Goal: Information Seeking & Learning: Learn about a topic

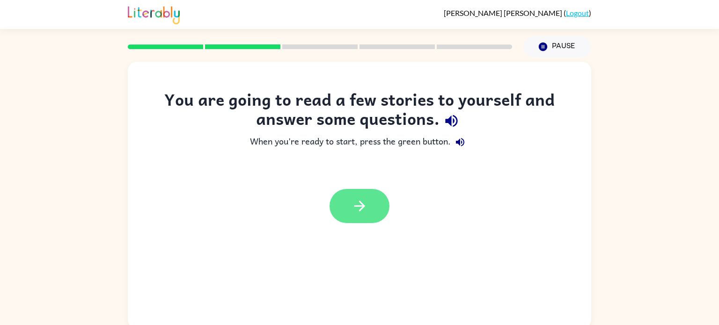
click at [355, 210] on icon "button" at bounding box center [360, 206] width 16 height 16
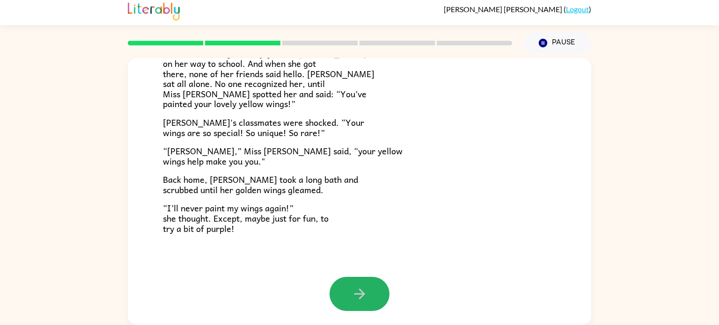
scroll to position [262, 0]
click at [355, 307] on button "button" at bounding box center [360, 294] width 60 height 34
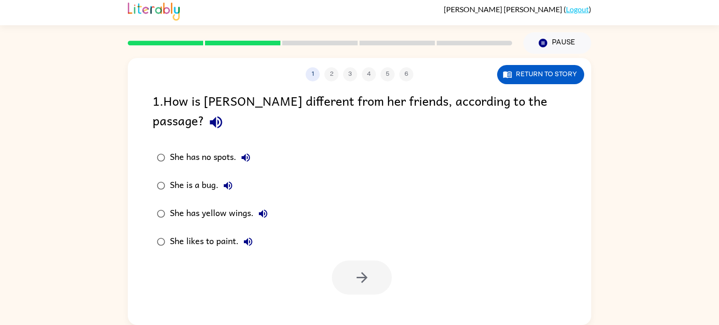
click at [360, 291] on div "1 2 3 4 5 6 Return to story 1 . How is [PERSON_NAME] different from her friends…" at bounding box center [359, 191] width 463 height 267
click at [362, 272] on icon "button" at bounding box center [361, 277] width 11 height 11
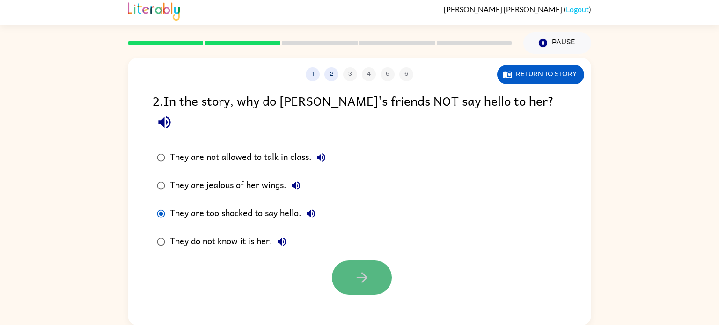
click at [360, 270] on icon "button" at bounding box center [362, 278] width 16 height 16
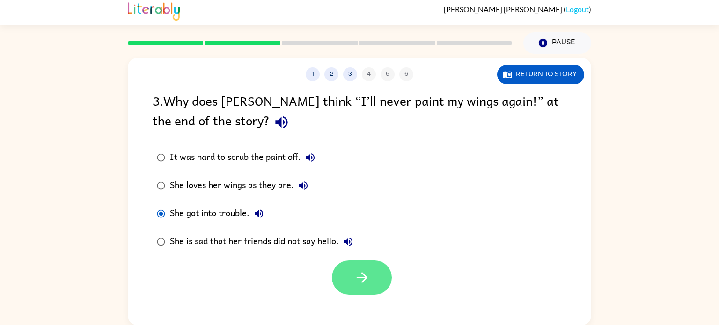
click at [373, 265] on button "button" at bounding box center [362, 278] width 60 height 34
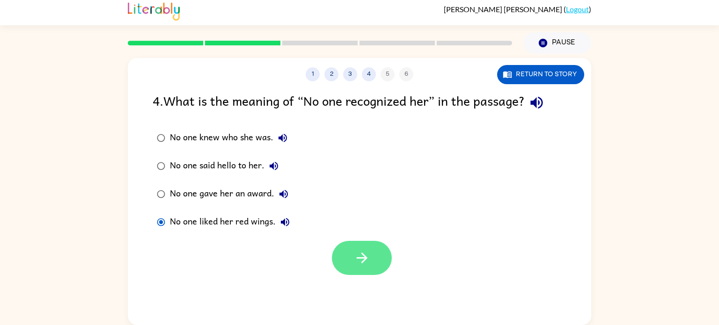
click at [369, 264] on icon "button" at bounding box center [362, 258] width 16 height 16
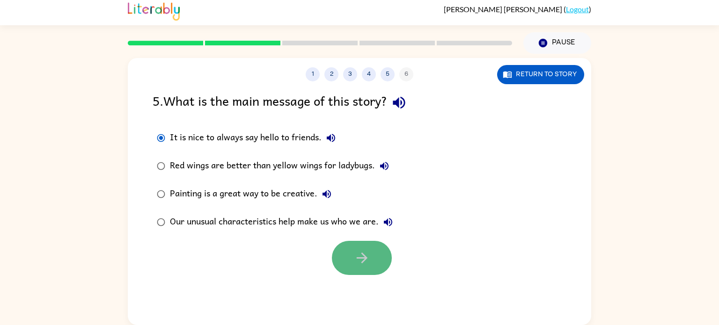
click at [360, 261] on icon "button" at bounding box center [362, 258] width 16 height 16
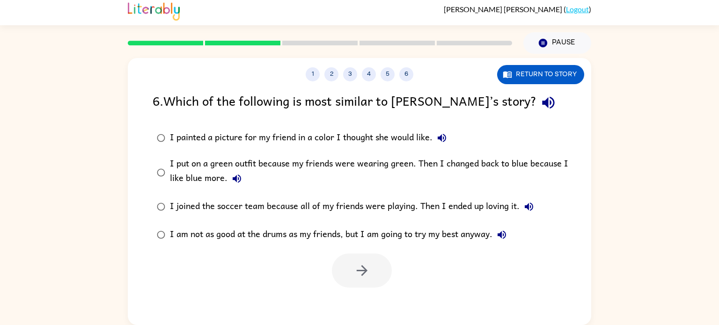
click at [229, 175] on button "I put on a green outfit because my friends were wearing green. Then I changed b…" at bounding box center [237, 178] width 19 height 19
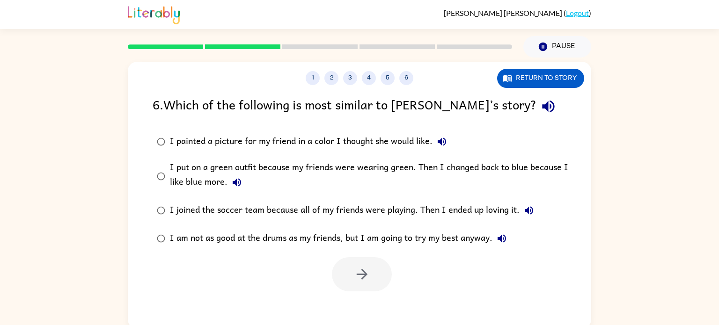
click at [243, 192] on label "I put on a green outfit because my friends were wearing green. Then I changed b…" at bounding box center [365, 176] width 436 height 41
click at [237, 178] on icon "button" at bounding box center [236, 182] width 11 height 11
click at [158, 157] on label "I put on a green outfit because my friends were wearing green. Then I changed b…" at bounding box center [365, 176] width 436 height 41
click at [365, 282] on icon "button" at bounding box center [362, 274] width 16 height 16
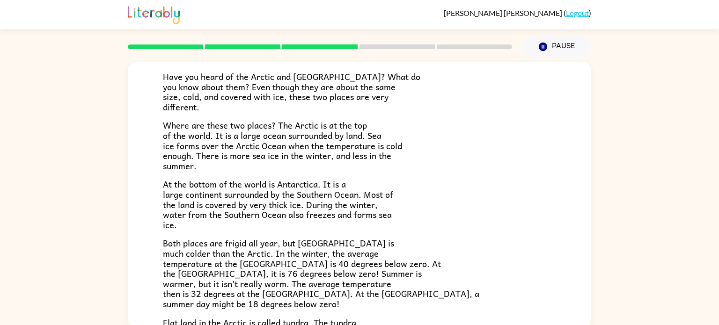
scroll to position [67, 0]
click at [173, 212] on span "At the bottom of the world is Antarctica. It is a large continent surrounded by…" at bounding box center [278, 204] width 230 height 54
click at [172, 191] on span "At the bottom of the world is Antarctica. It is a large continent surrounded by…" at bounding box center [278, 204] width 230 height 54
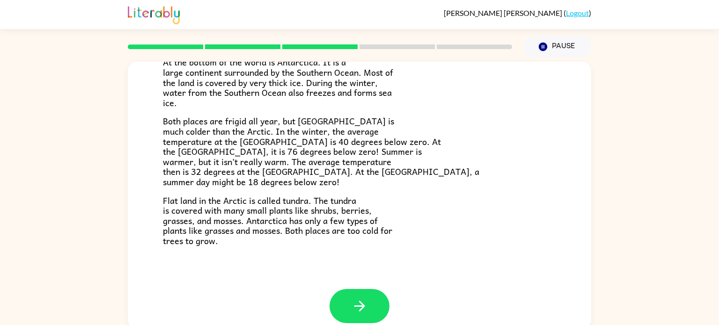
scroll to position [198, 0]
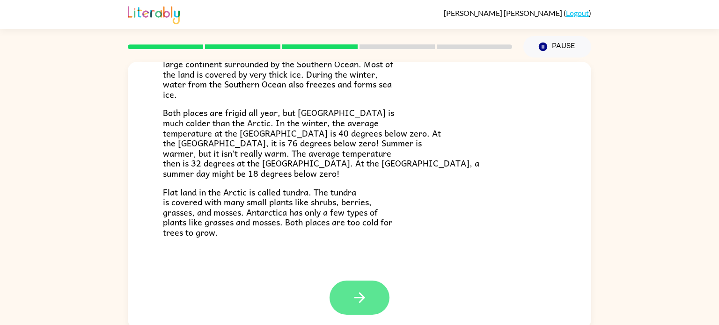
click at [371, 311] on button "button" at bounding box center [360, 298] width 60 height 34
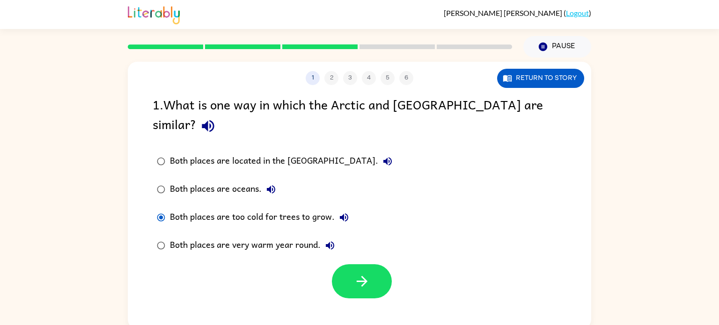
click at [362, 260] on div at bounding box center [359, 279] width 463 height 39
click at [359, 273] on icon "button" at bounding box center [362, 281] width 16 height 16
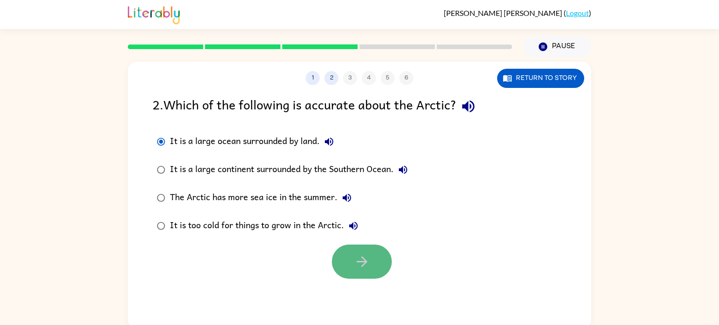
click at [381, 263] on button "button" at bounding box center [362, 262] width 60 height 34
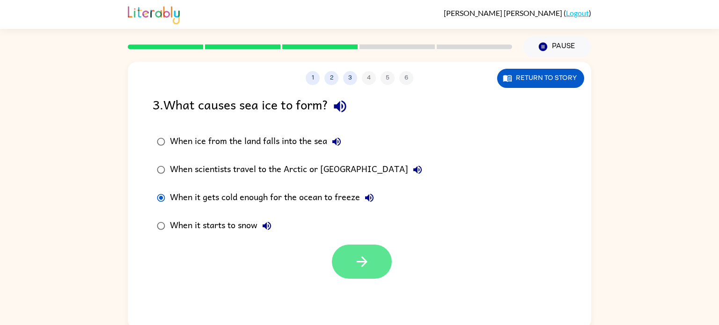
click at [354, 260] on icon "button" at bounding box center [362, 262] width 16 height 16
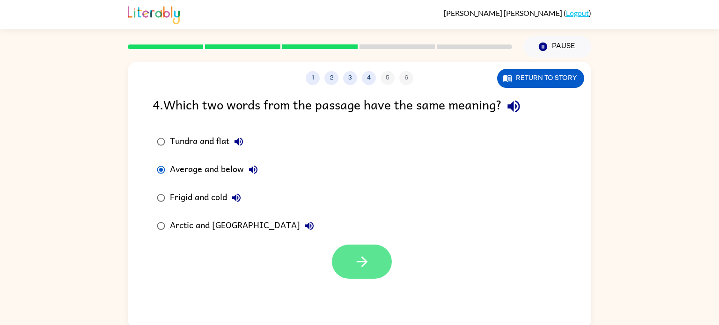
click at [356, 263] on icon "button" at bounding box center [362, 262] width 16 height 16
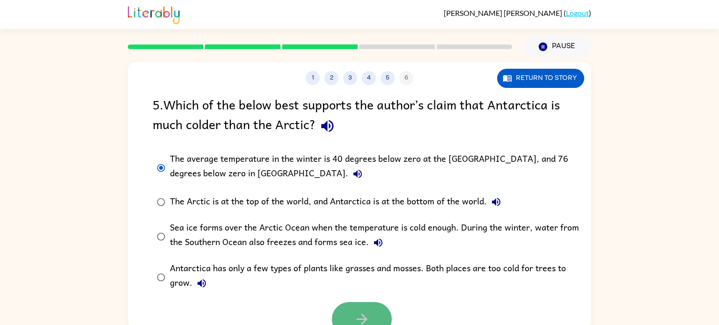
click at [363, 308] on button "button" at bounding box center [362, 319] width 60 height 34
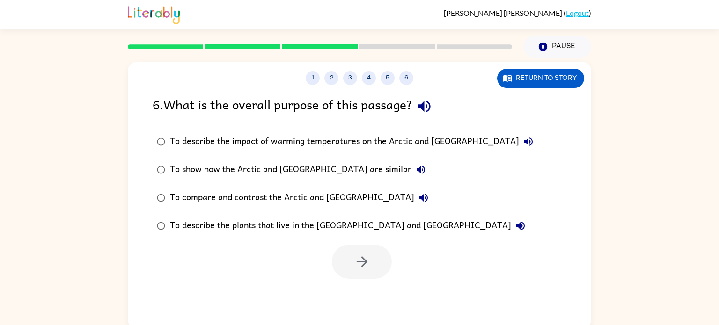
click at [174, 141] on div "To describe the impact of warming temperatures on the Arctic and [GEOGRAPHIC_DA…" at bounding box center [354, 141] width 368 height 19
click at [382, 272] on button "button" at bounding box center [362, 262] width 60 height 34
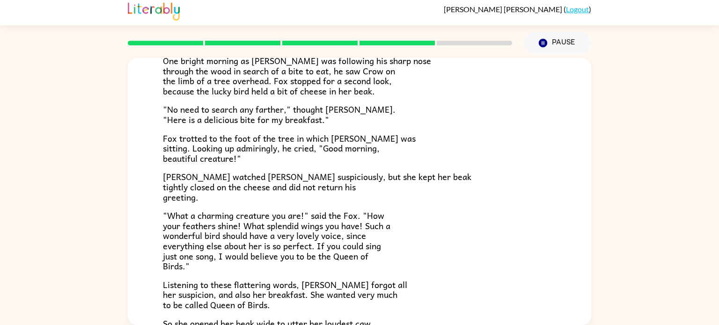
scroll to position [81, 0]
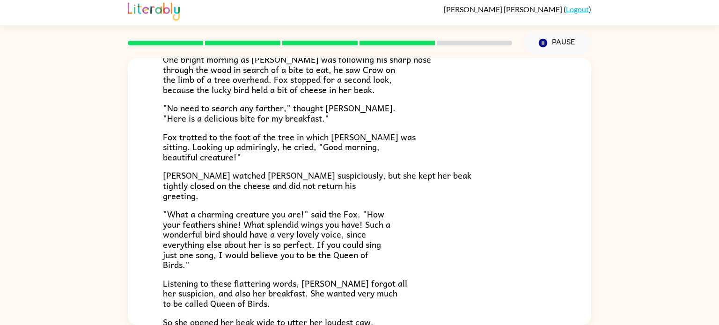
click at [183, 189] on span "[PERSON_NAME] watched [PERSON_NAME] suspiciously, but she kept her beak tightly…" at bounding box center [317, 186] width 309 height 34
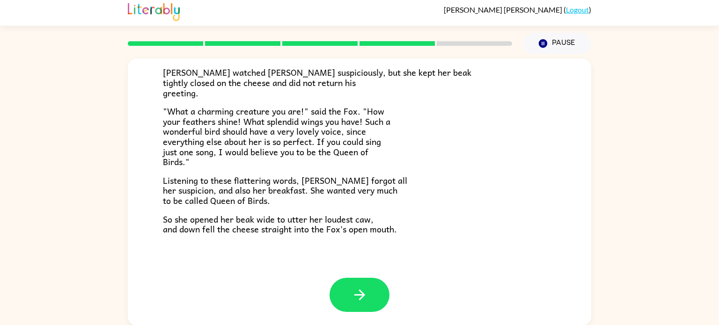
scroll to position [4, 0]
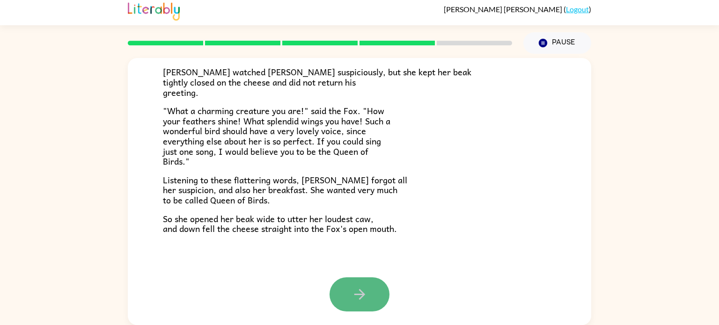
click at [356, 294] on icon "button" at bounding box center [359, 294] width 11 height 11
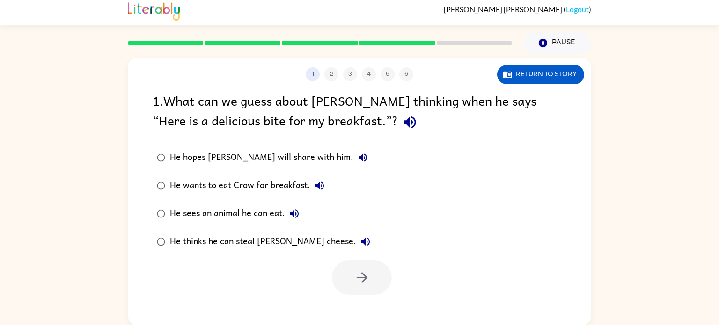
click at [354, 294] on div at bounding box center [362, 278] width 60 height 34
click at [354, 285] on icon "button" at bounding box center [362, 278] width 16 height 16
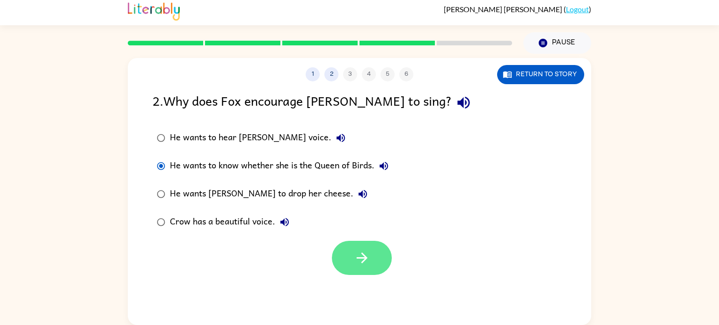
click at [350, 266] on button "button" at bounding box center [362, 258] width 60 height 34
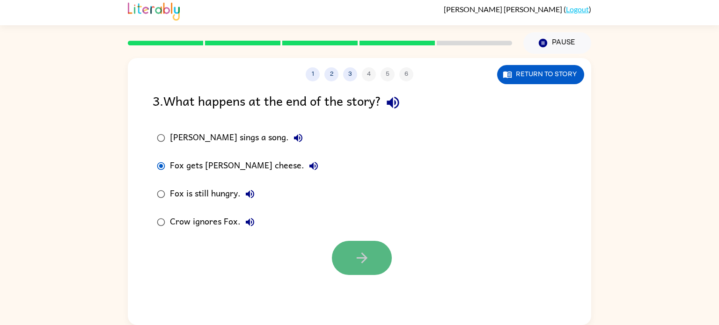
click at [342, 251] on button "button" at bounding box center [362, 258] width 60 height 34
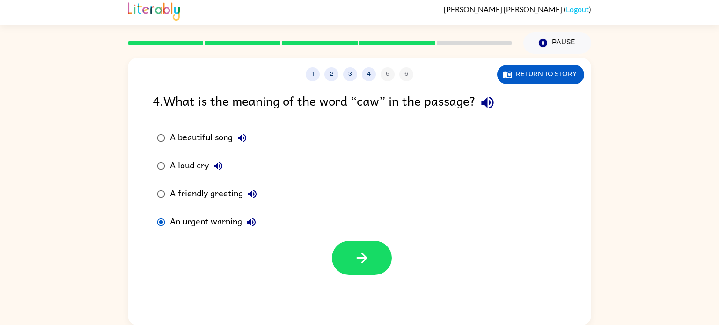
click at [358, 278] on div "1 2 3 4 5 6 Return to story 4 . What is the meaning of the word “caw” in the pa…" at bounding box center [359, 191] width 463 height 267
click at [360, 258] on icon "button" at bounding box center [361, 258] width 11 height 11
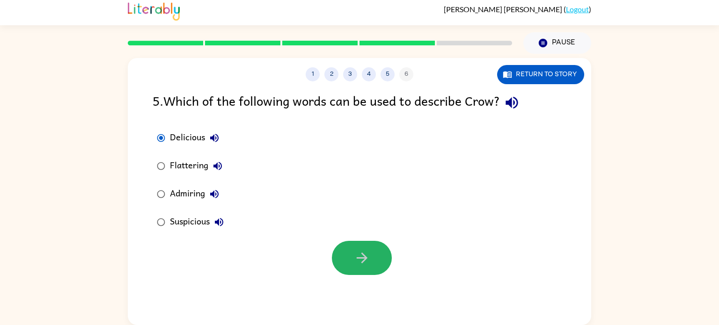
drag, startPoint x: 351, startPoint y: 253, endPoint x: 335, endPoint y: 237, distance: 22.2
click at [335, 237] on div at bounding box center [359, 255] width 463 height 39
click at [347, 260] on div at bounding box center [362, 258] width 60 height 34
click at [364, 260] on icon "button" at bounding box center [361, 258] width 11 height 11
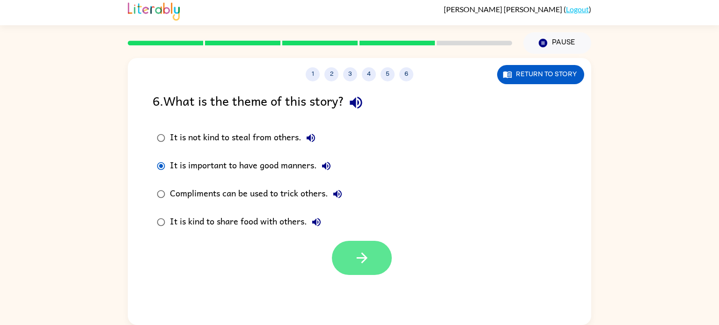
click at [356, 258] on icon "button" at bounding box center [362, 258] width 16 height 16
